Goal: Task Accomplishment & Management: Manage account settings

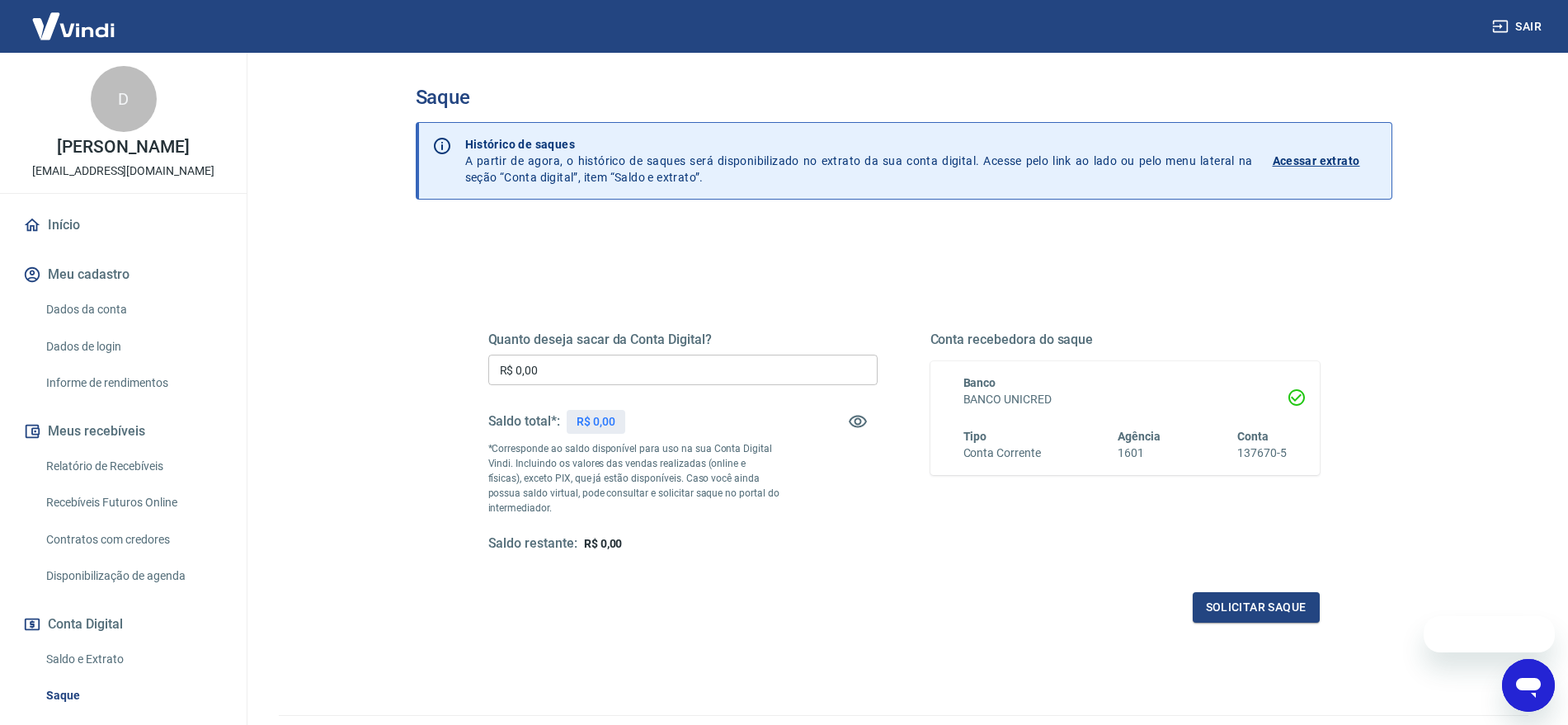
click at [673, 367] on input "R$ 0,00" at bounding box center [683, 369] width 390 height 31
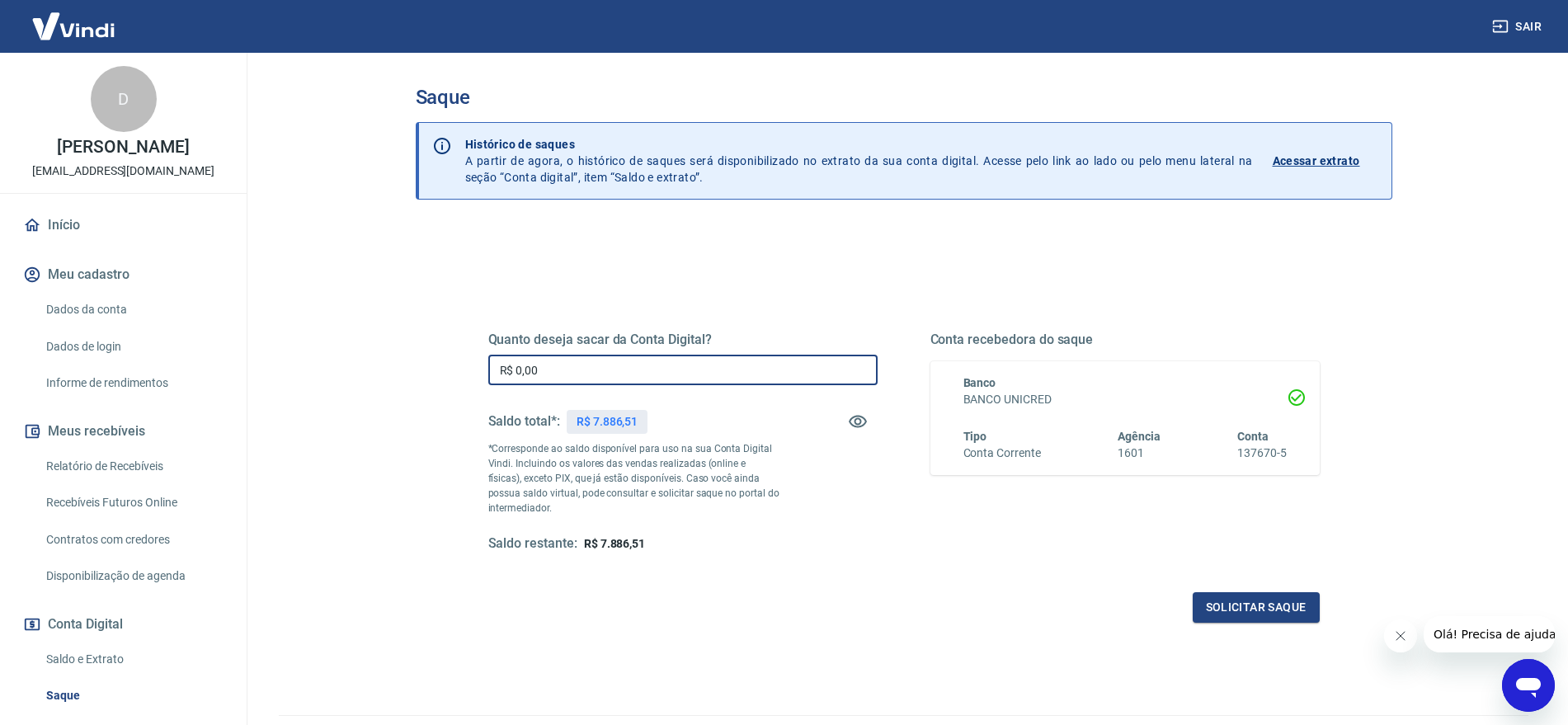
click at [675, 365] on input "R$ 0,00" at bounding box center [683, 369] width 390 height 31
type input "R$ 7.886,51"
click at [1244, 609] on button "Solicitar saque" at bounding box center [1256, 607] width 127 height 31
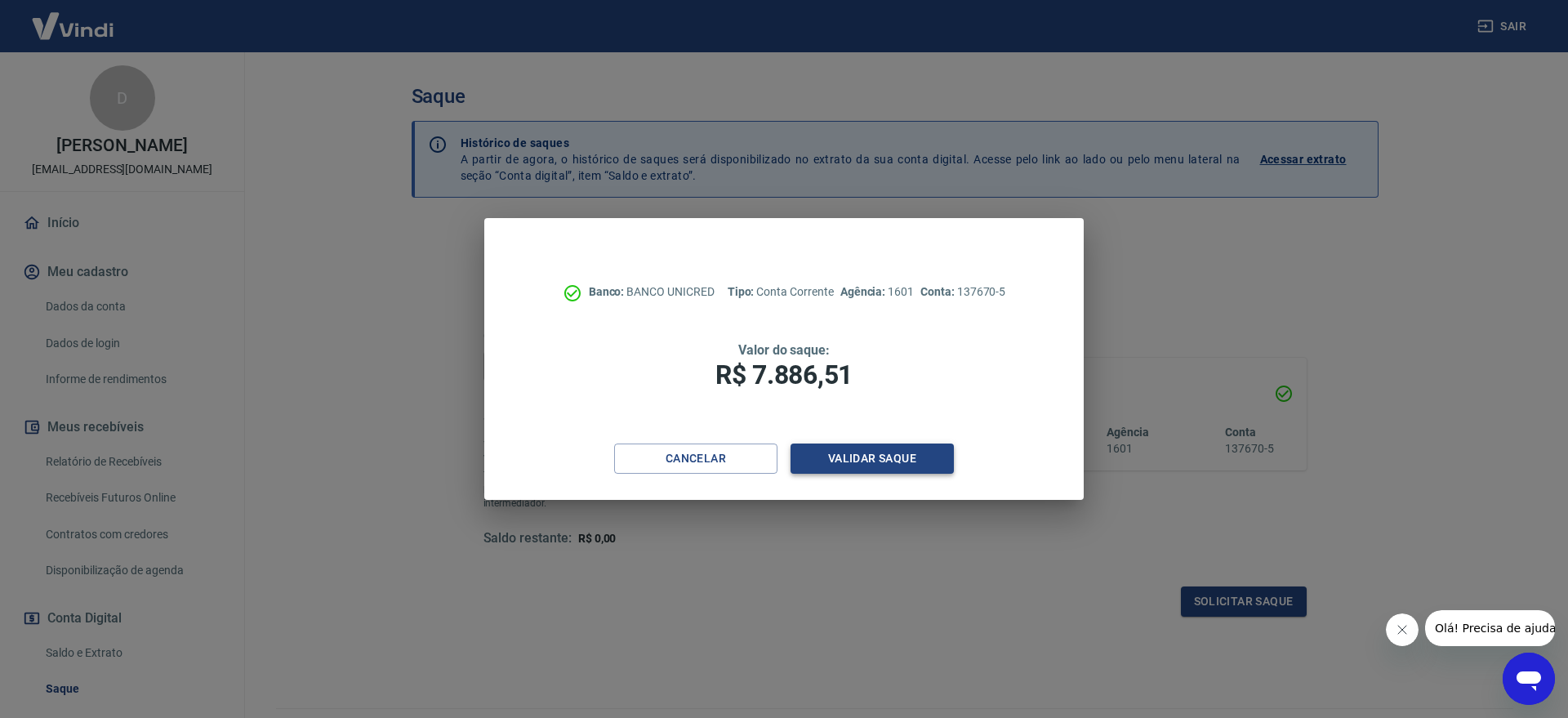
click at [868, 457] on button "Validar saque" at bounding box center [871, 458] width 163 height 30
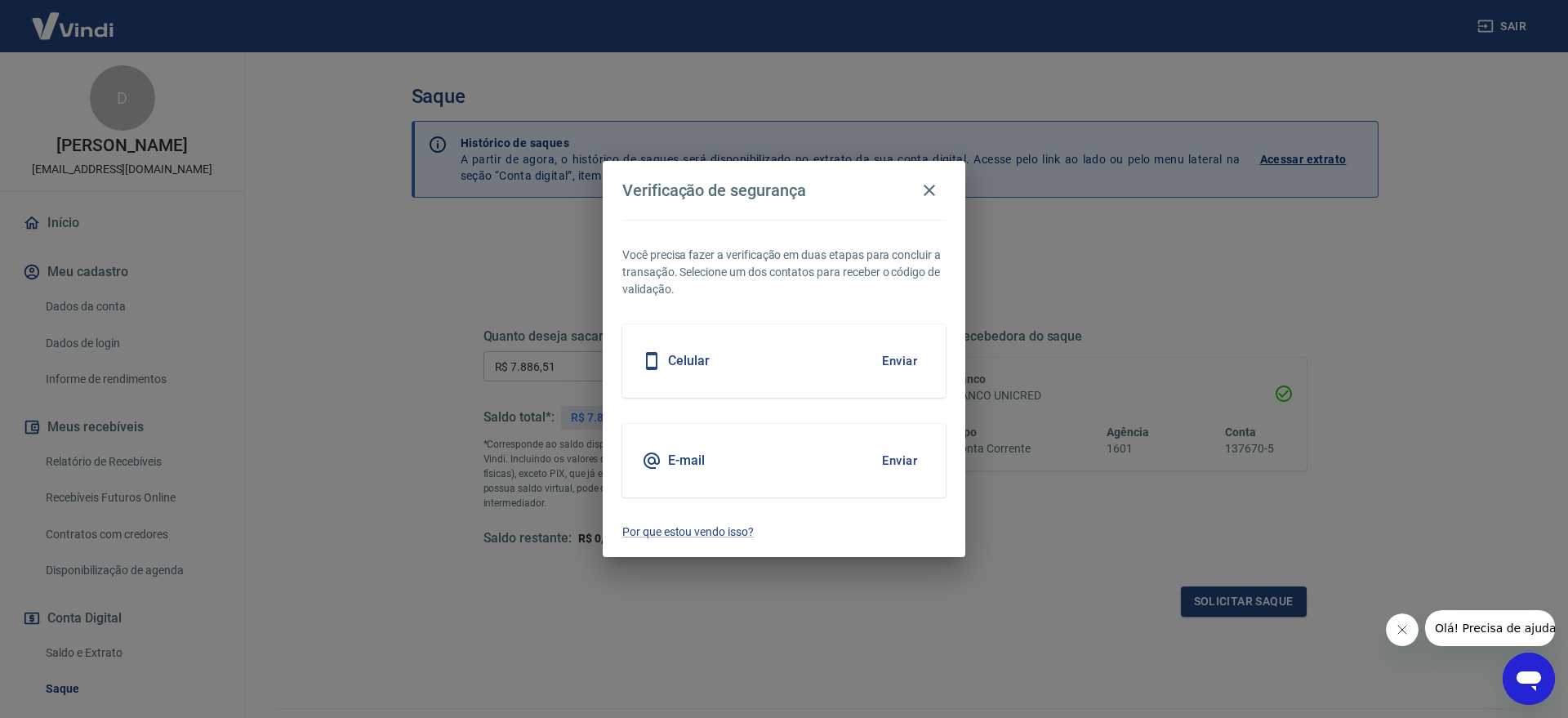
click at [744, 372] on div "Celular Enviar" at bounding box center [784, 361] width 323 height 74
click at [908, 362] on button "Enviar" at bounding box center [900, 360] width 54 height 34
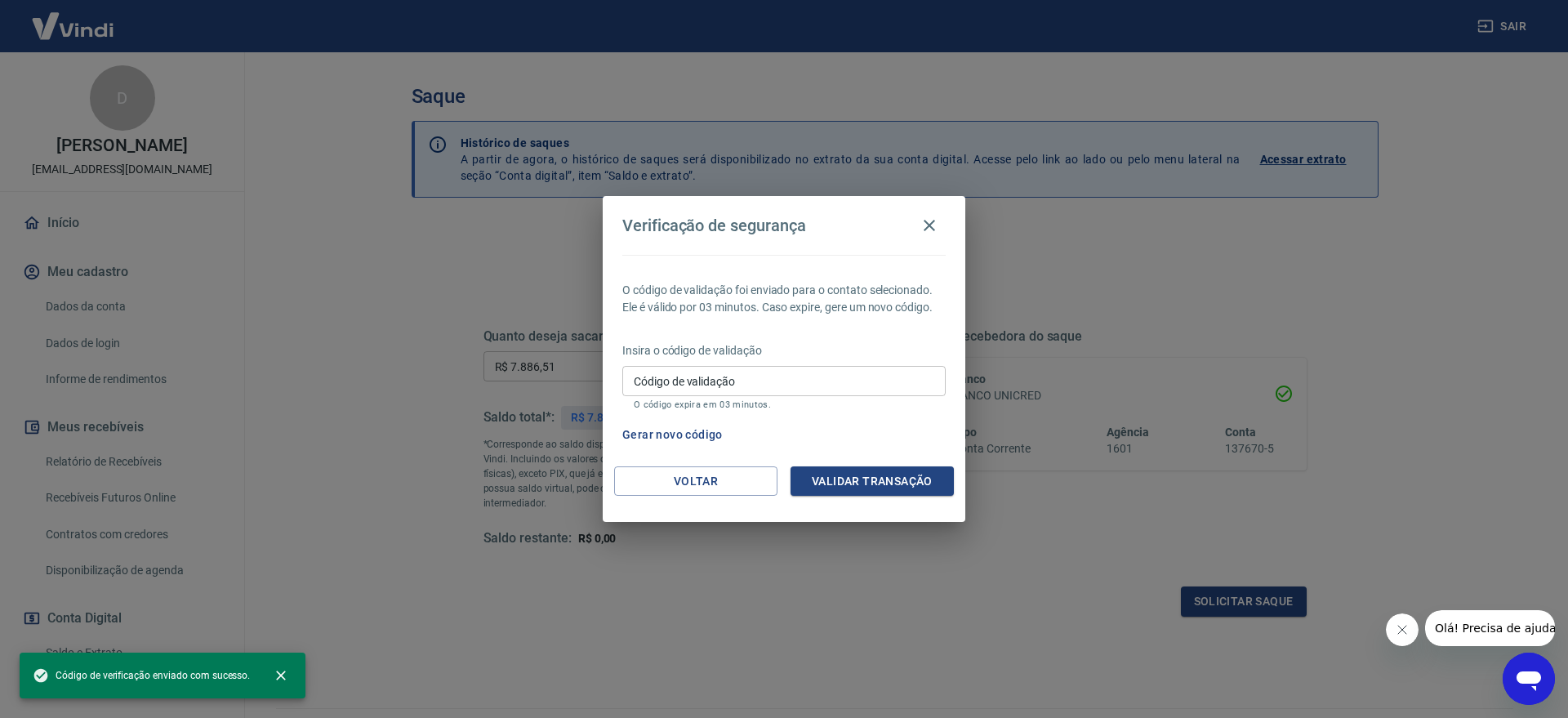
click at [796, 368] on input "Código de validação" at bounding box center [784, 380] width 323 height 30
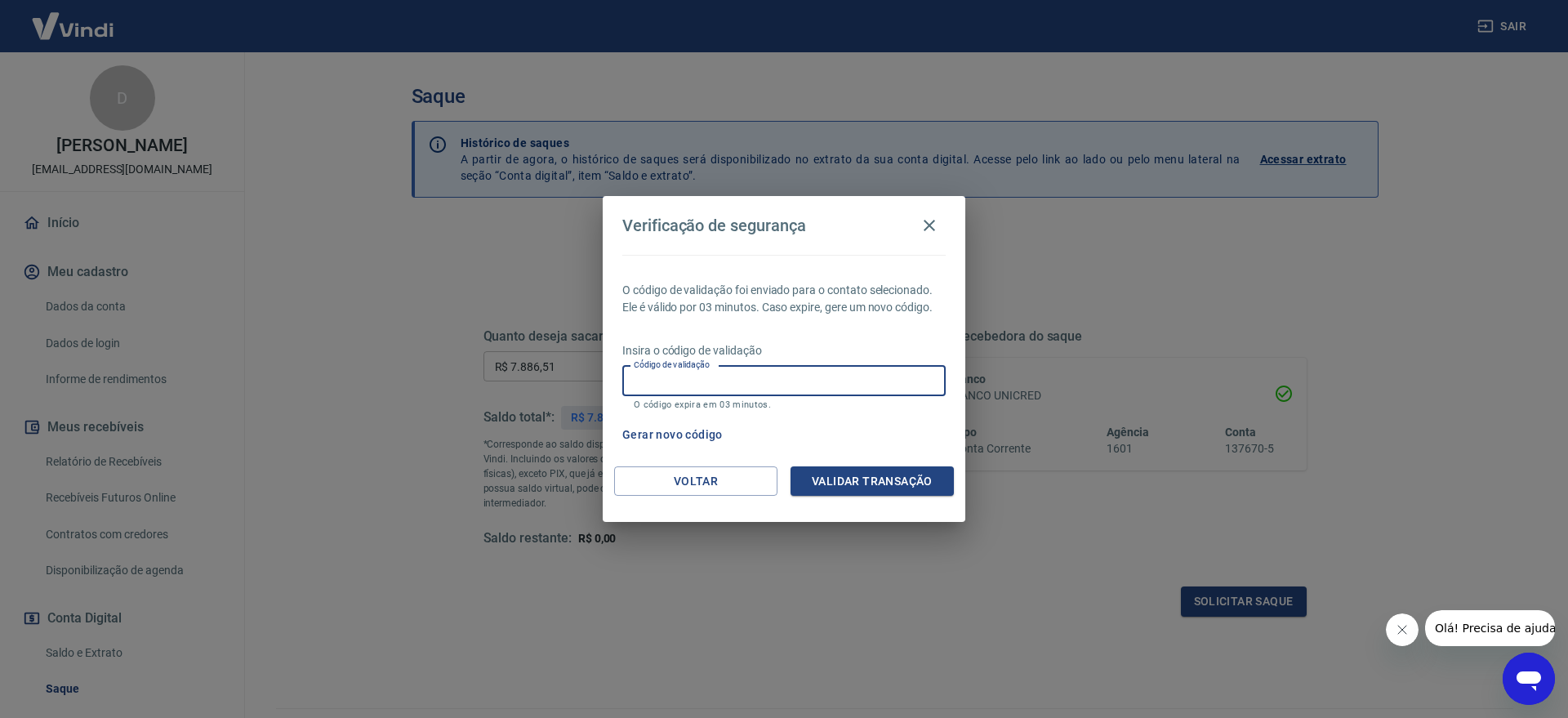
click at [796, 368] on input "Código de validação" at bounding box center [784, 380] width 323 height 30
type input "552820"
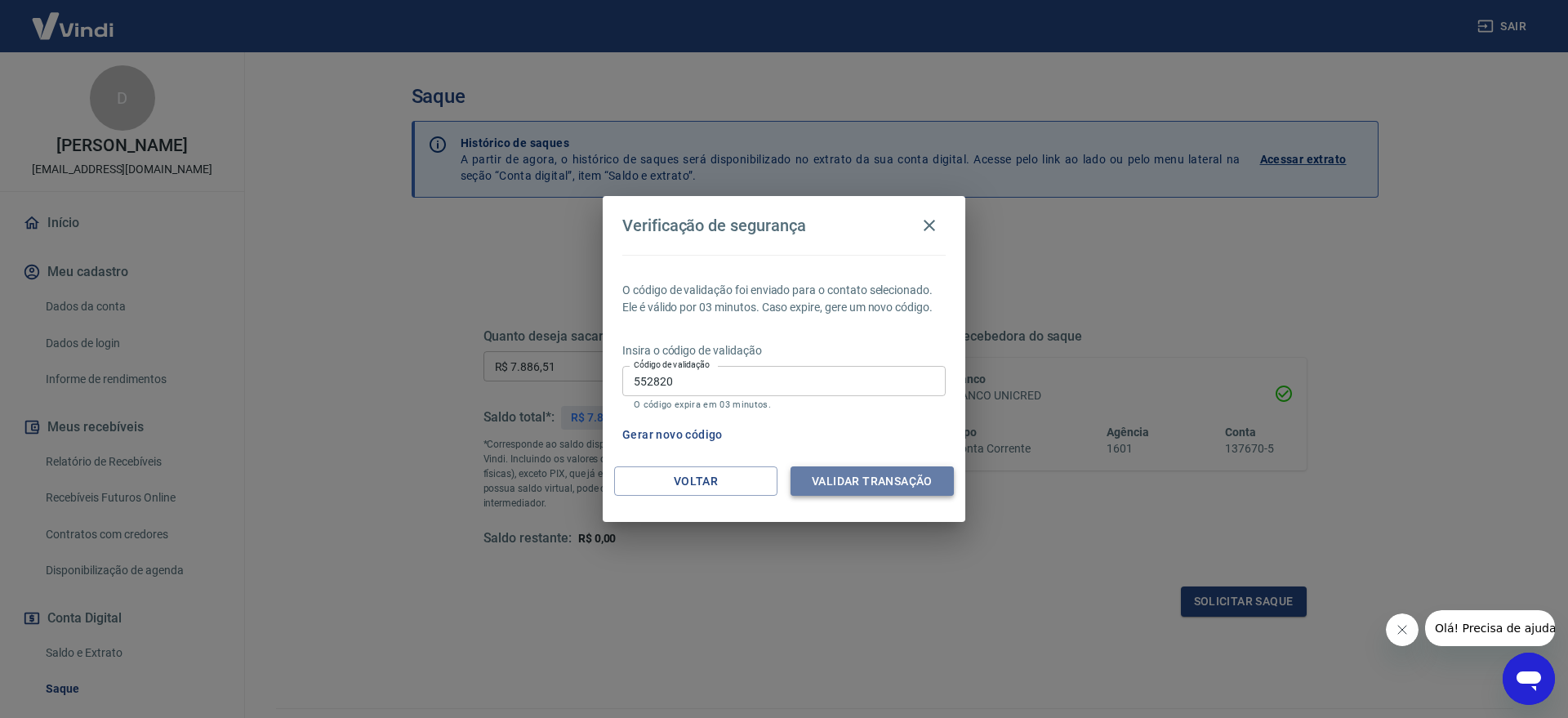
click at [919, 486] on button "Validar transação" at bounding box center [871, 481] width 163 height 30
